Goal: Task Accomplishment & Management: Use online tool/utility

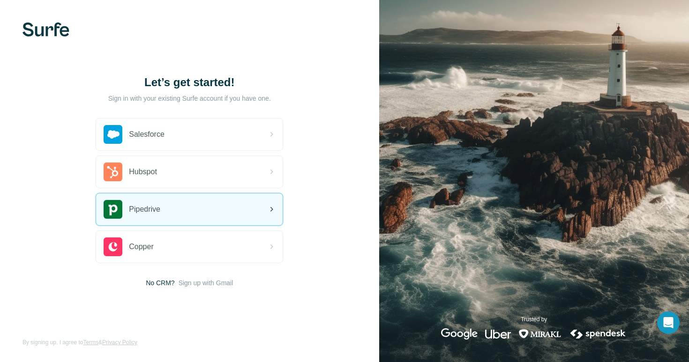
click at [214, 211] on div "Pipedrive" at bounding box center [189, 210] width 187 height 32
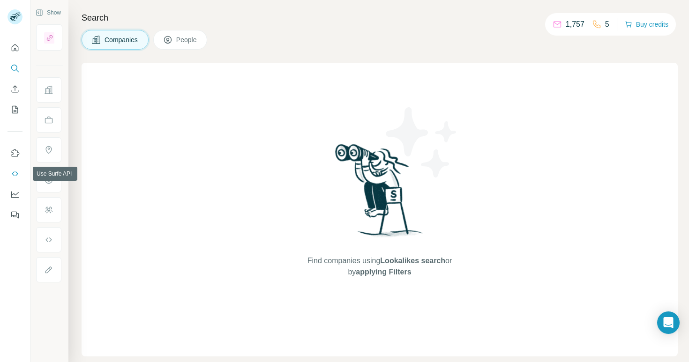
click at [14, 175] on icon "Use Surfe API" at bounding box center [15, 174] width 6 height 5
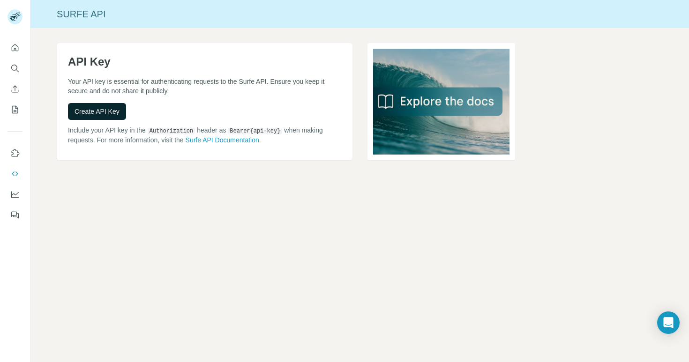
click at [95, 114] on span "Create API Key" at bounding box center [97, 111] width 45 height 9
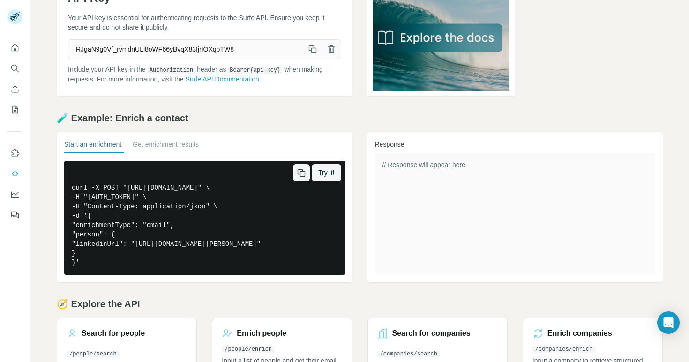
scroll to position [65, 0]
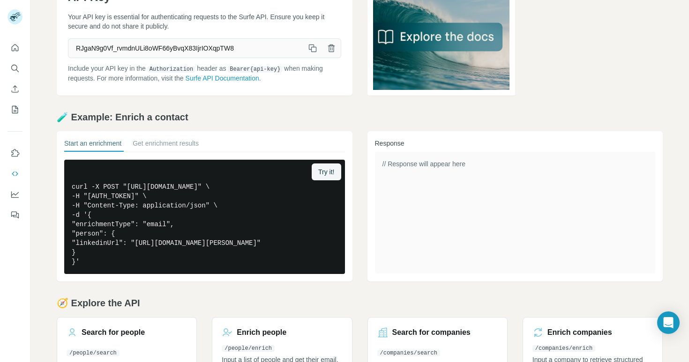
click at [313, 45] on icon "button" at bounding box center [311, 47] width 5 height 5
click at [326, 172] on span "Try it!" at bounding box center [326, 171] width 16 height 9
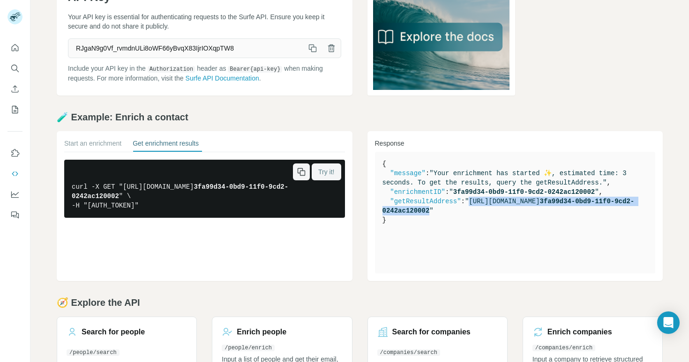
drag, startPoint x: 386, startPoint y: 211, endPoint x: 448, endPoint y: 221, distance: 62.7
click at [448, 215] on span ""https://api.surfe.com/v1/people/enrichments/ 3fa99d34-0bd9-11f0-9cd2-0242ac120…" at bounding box center [509, 206] width 252 height 17
click at [323, 181] on pre "curl -X GET "https://api.surfe.com/v1/people/enrichments/ 3fa99d34-0bd9-11f0-9c…" at bounding box center [204, 189] width 281 height 58
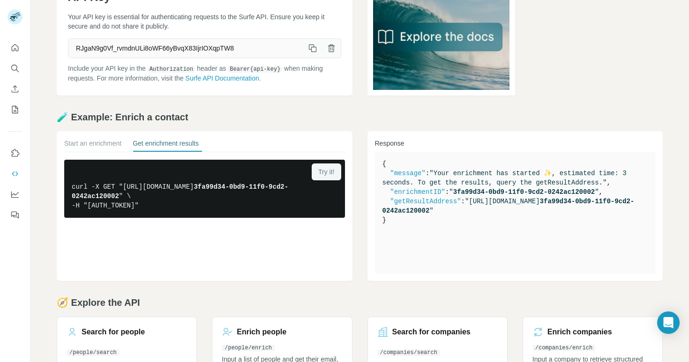
click at [322, 175] on span "Try it!" at bounding box center [326, 171] width 16 height 9
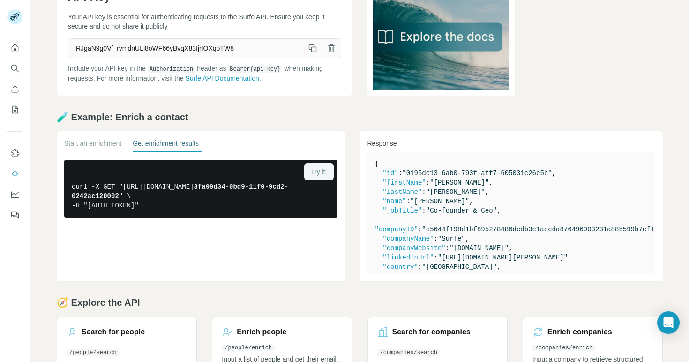
scroll to position [0, 0]
click at [87, 141] on button "Start an enrichment" at bounding box center [92, 145] width 57 height 13
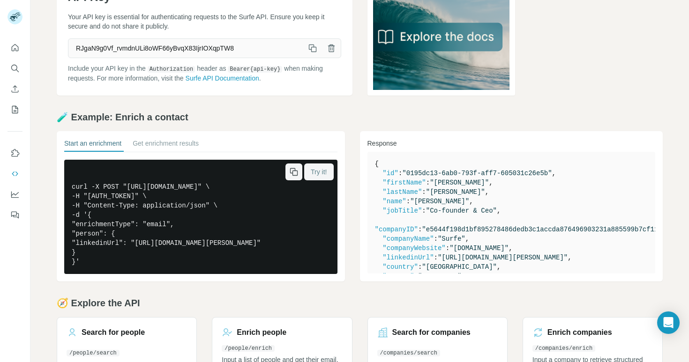
scroll to position [42, 0]
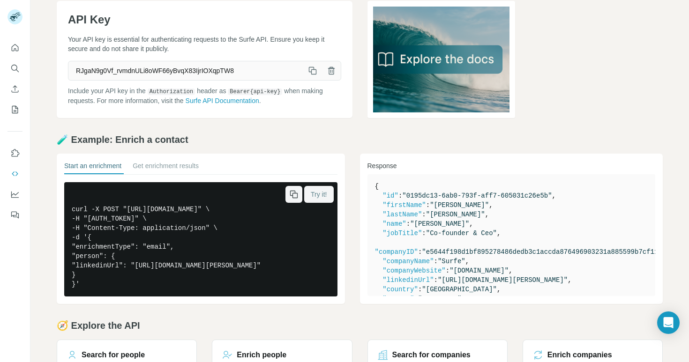
drag, startPoint x: 72, startPoint y: 210, endPoint x: 140, endPoint y: 303, distance: 115.7
click at [140, 297] on pre "curl -X POST "https://api.surfe.com/v1/people/enrichments" \ -H "Authorization:…" at bounding box center [200, 239] width 273 height 114
click at [312, 71] on icon "button" at bounding box center [312, 70] width 9 height 9
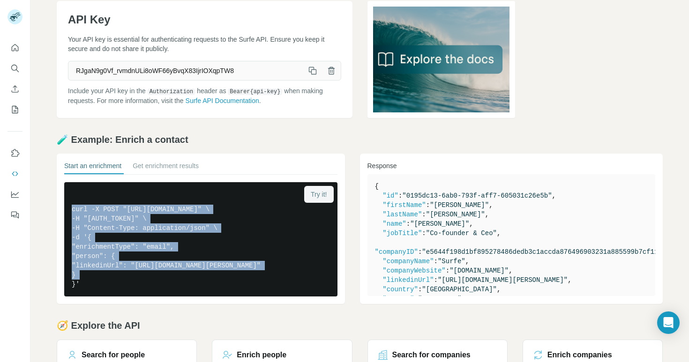
click at [326, 194] on span "Try it!" at bounding box center [319, 194] width 16 height 9
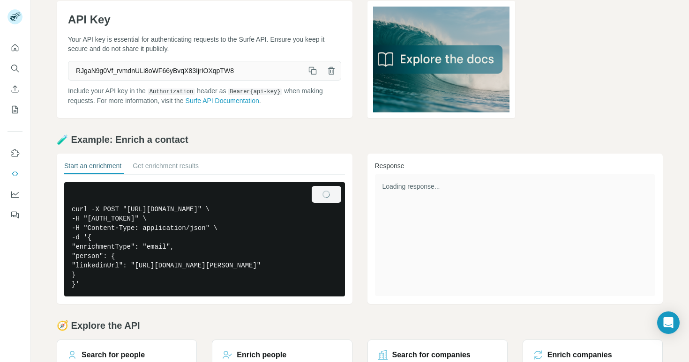
click at [0, 0] on button "button" at bounding box center [0, 0] width 0 height 0
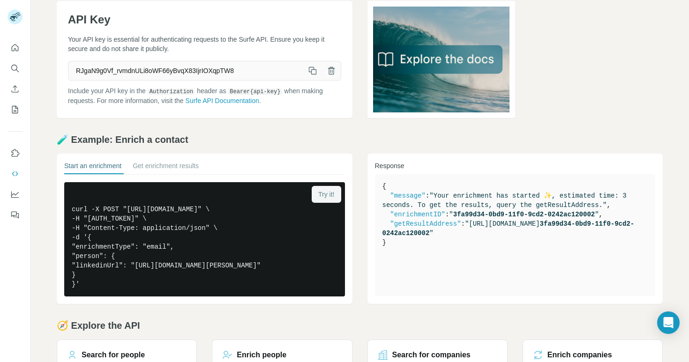
click at [0, 0] on icon "button" at bounding box center [0, 0] width 0 height 0
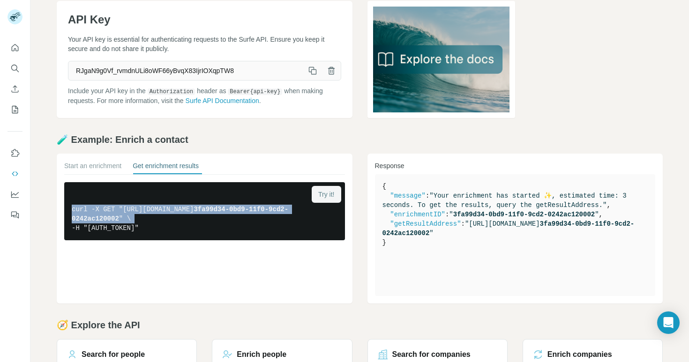
click at [590, 2] on link at bounding box center [516, 59] width 296 height 117
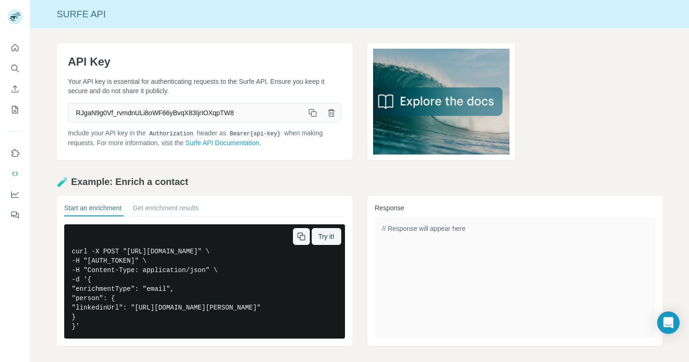
click at [303, 238] on icon "button" at bounding box center [301, 236] width 9 height 9
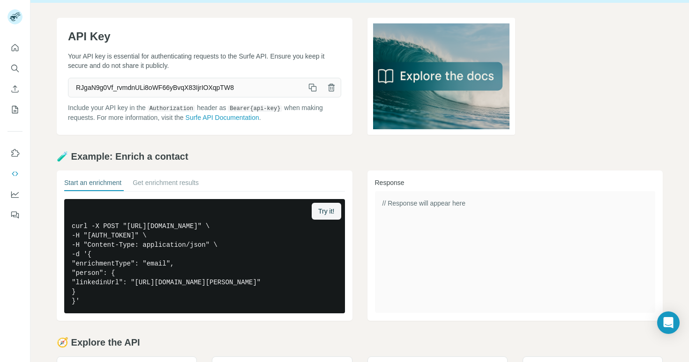
scroll to position [26, 0]
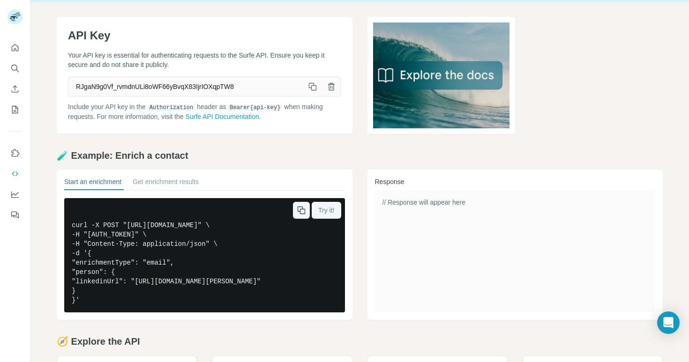
click at [331, 211] on span "Try it!" at bounding box center [326, 210] width 16 height 9
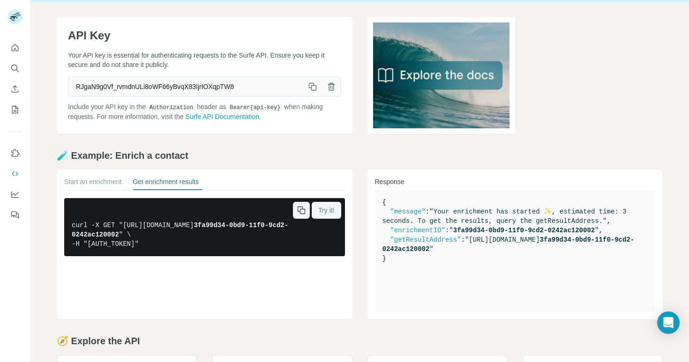
click at [494, 228] on span "3fa99d34-0bd9-11f0-9cd2-0242ac120002" at bounding box center [524, 231] width 142 height 8
click at [507, 230] on span "3fa99d34-0bd9-11f0-9cd2-0242ac120002" at bounding box center [524, 231] width 142 height 8
drag, startPoint x: 458, startPoint y: 231, endPoint x: 599, endPoint y: 232, distance: 141.6
click at [599, 232] on span "" 3fa99d34-0bd9-11f0-9cd2-0242ac120002 "" at bounding box center [524, 231] width 150 height 8
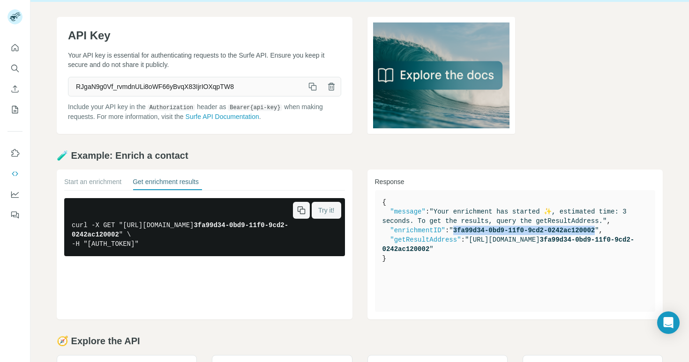
click at [300, 211] on icon "button" at bounding box center [301, 210] width 9 height 9
click at [301, 211] on icon "button" at bounding box center [301, 210] width 9 height 9
click at [89, 183] on button "Start an enrichment" at bounding box center [92, 183] width 57 height 13
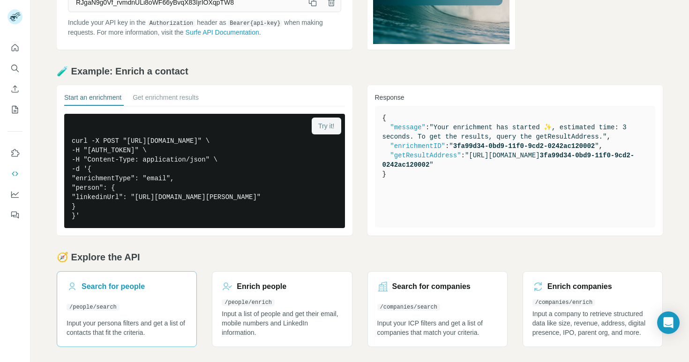
scroll to position [0, 0]
click at [277, 287] on h3 "Enrich people" at bounding box center [262, 286] width 50 height 11
